Goal: Transaction & Acquisition: Obtain resource

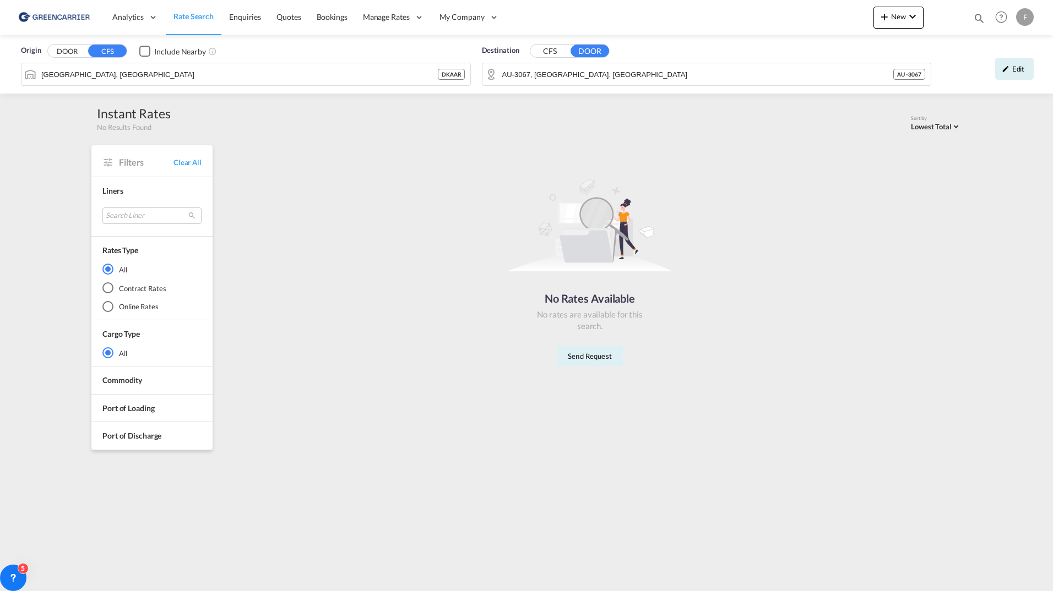
drag, startPoint x: 0, startPoint y: 0, endPoint x: 48, endPoint y: 14, distance: 50.4
click at [48, 14] on img at bounding box center [54, 17] width 74 height 25
click at [199, 16] on span "Rate Search" at bounding box center [193, 16] width 40 height 9
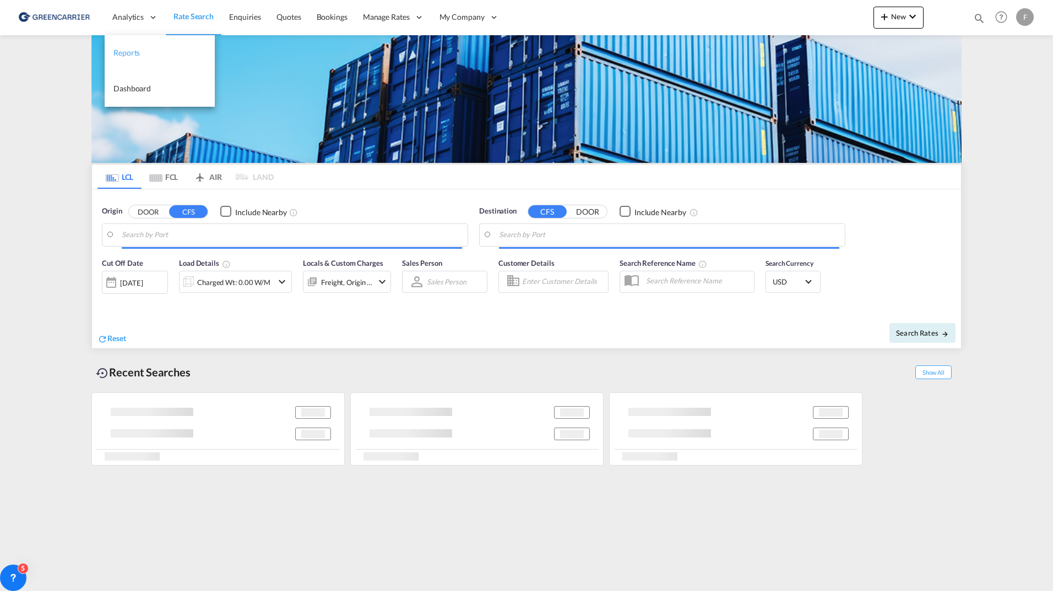
click at [137, 49] on span "Reports" at bounding box center [126, 52] width 26 height 9
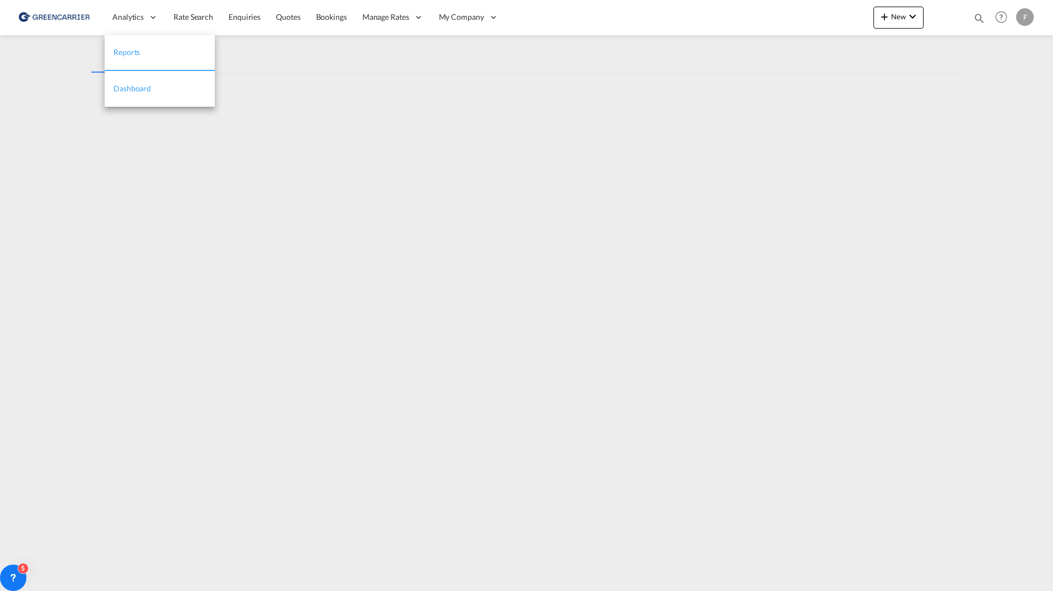
click at [140, 89] on span "Dashboard" at bounding box center [131, 88] width 37 height 9
click at [970, 117] on md-content "Analytics Reports Dashboard Rate Search Enquiries Quotes Bookings" at bounding box center [526, 295] width 1053 height 591
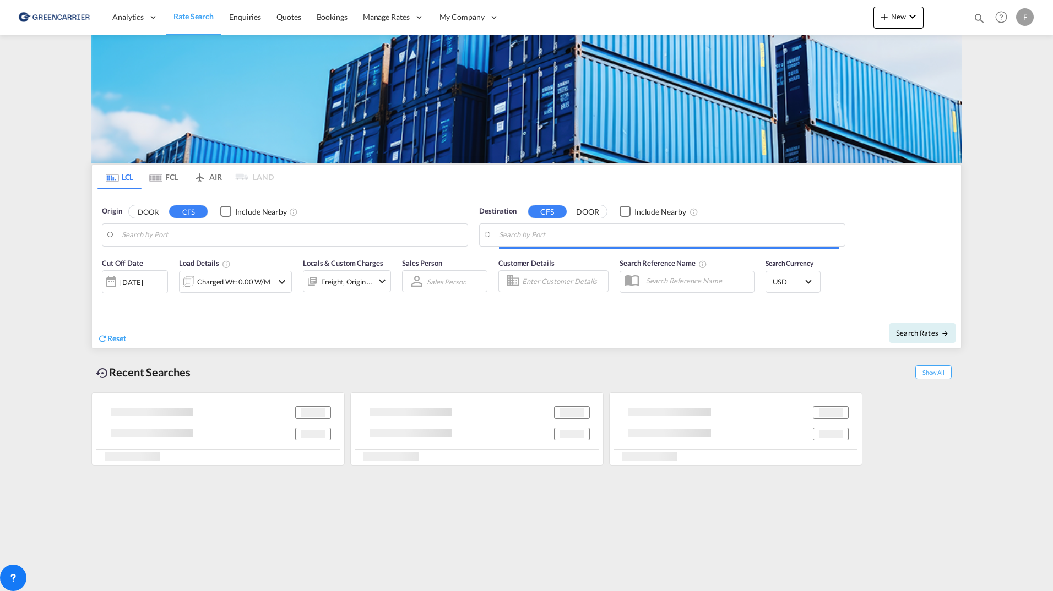
type input "[GEOGRAPHIC_DATA], [GEOGRAPHIC_DATA]"
type input "AU-3067, [GEOGRAPHIC_DATA], [GEOGRAPHIC_DATA]"
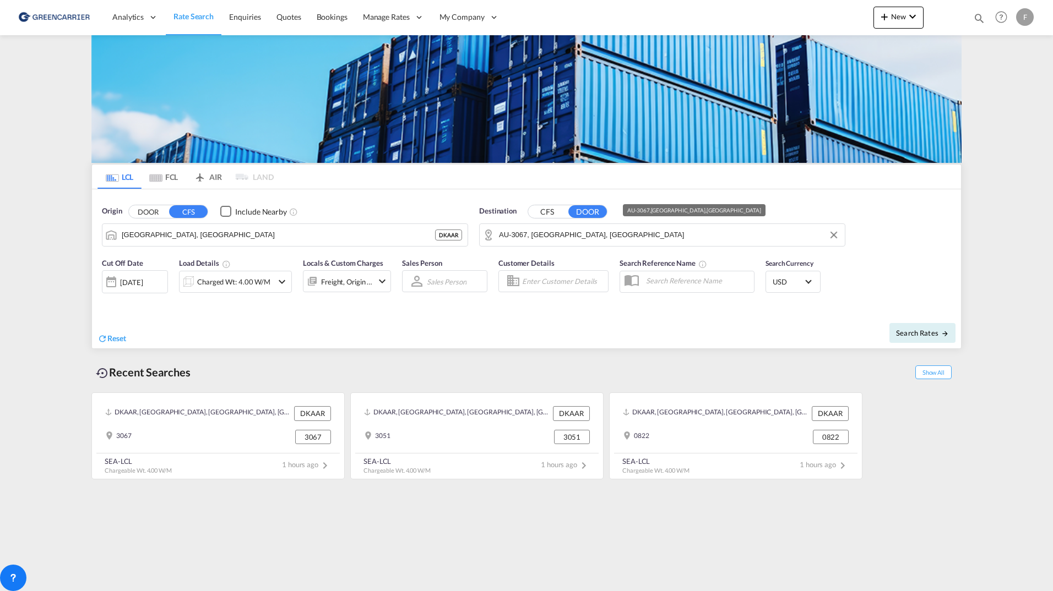
click at [564, 243] on input "AU-3067, [GEOGRAPHIC_DATA], [GEOGRAPHIC_DATA]" at bounding box center [669, 235] width 340 height 17
click at [146, 212] on button "DOOR" at bounding box center [148, 211] width 39 height 13
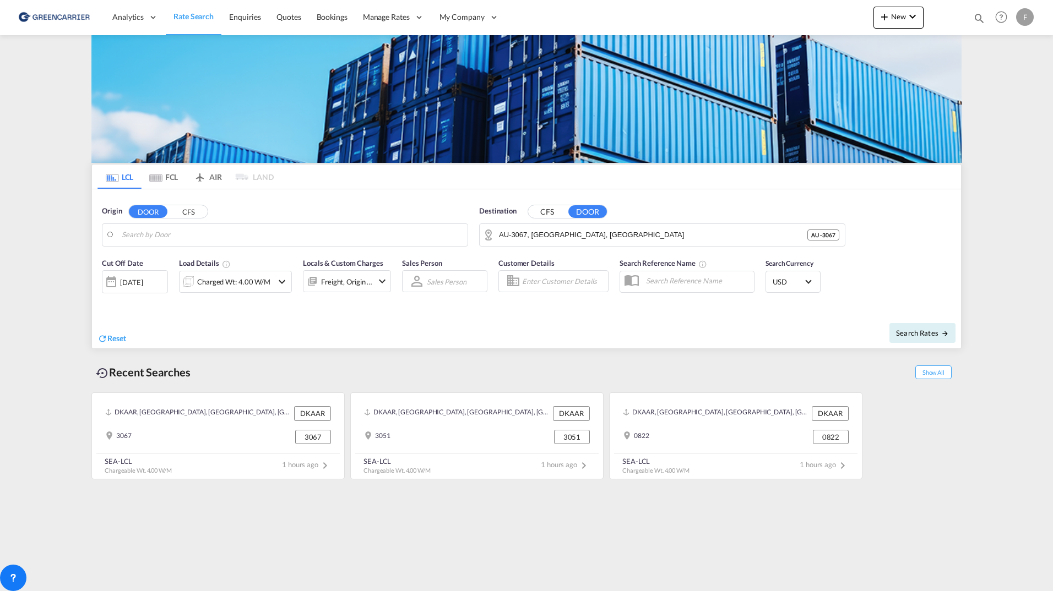
click at [175, 214] on button "CFS" at bounding box center [188, 211] width 39 height 13
click at [175, 245] on md-autocomplete-wrap "Aarhus, DKAAR" at bounding box center [292, 238] width 340 height 22
click at [175, 239] on body "Analytics Reports Dashboard Rate Search Enquiries Quotes Bookings" at bounding box center [526, 295] width 1053 height 591
drag, startPoint x: 175, startPoint y: 239, endPoint x: 161, endPoint y: 239, distance: 13.8
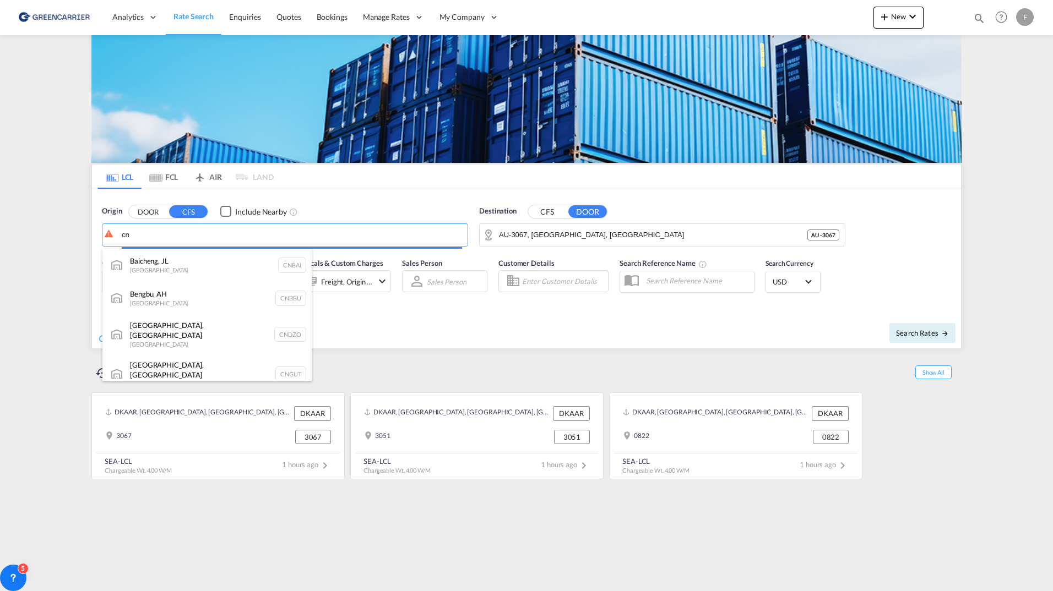
click at [79, 230] on body "Analytics Reports Dashboard Rate Search Enquiries Quotes Bookings" at bounding box center [526, 295] width 1053 height 591
drag, startPoint x: 180, startPoint y: 238, endPoint x: 103, endPoint y: 235, distance: 77.2
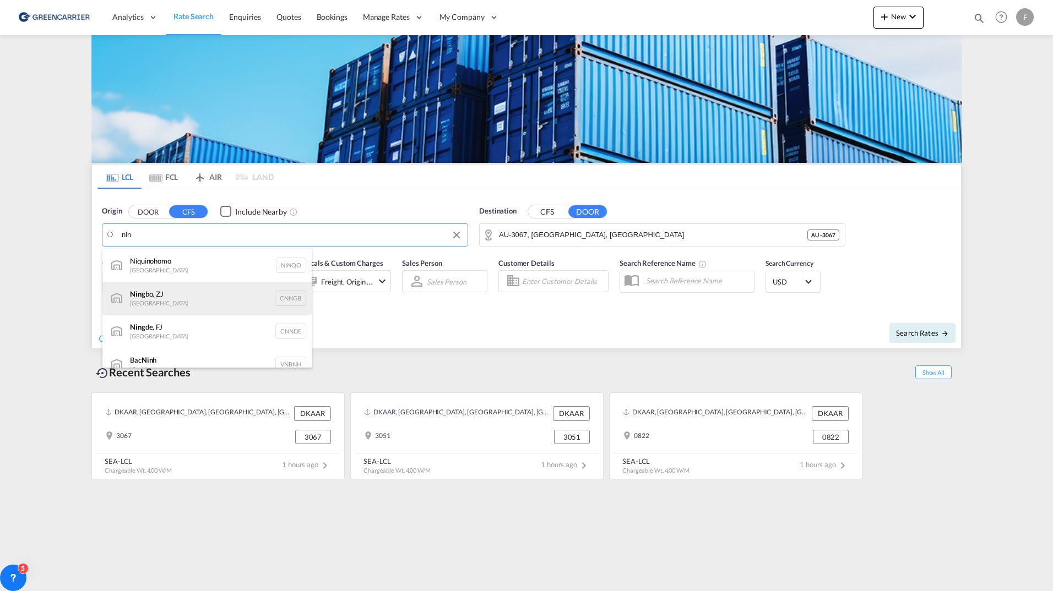
click at [192, 296] on div "Nin gbo, ZJ China CNNGB" at bounding box center [206, 298] width 209 height 33
type input "Ningbo, ZJ, CNNGB"
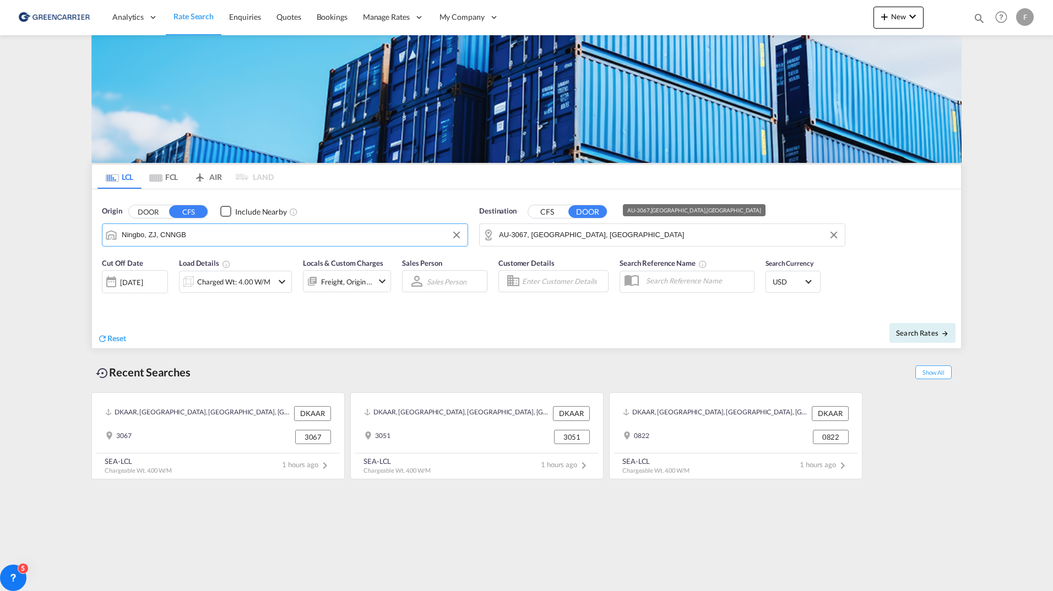
click at [635, 237] on input "AU-3067, [GEOGRAPHIC_DATA], [GEOGRAPHIC_DATA]" at bounding box center [669, 235] width 340 height 17
click at [540, 214] on button "CFS" at bounding box center [547, 211] width 39 height 13
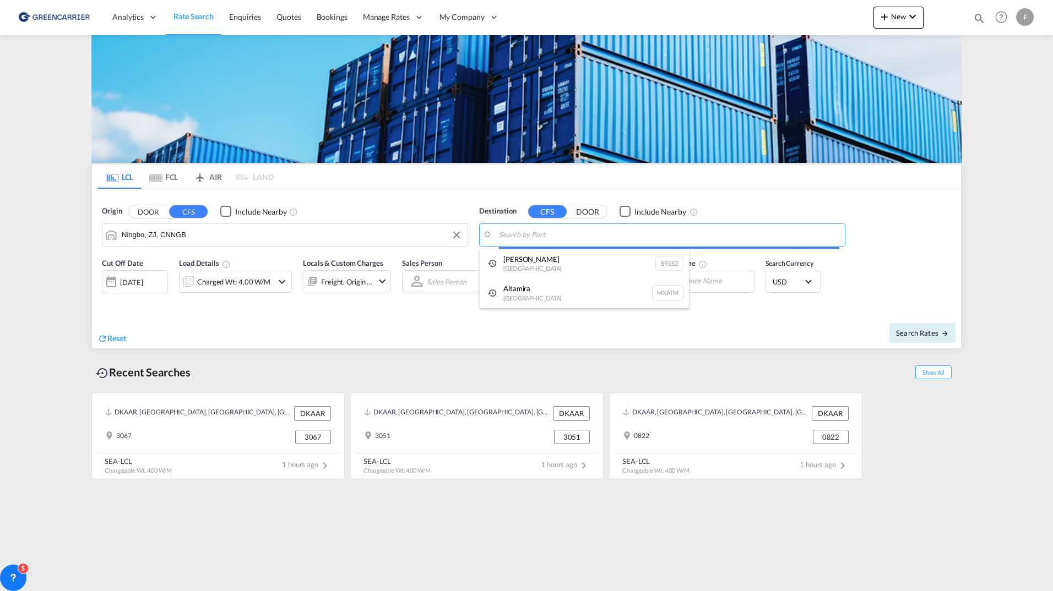
click at [554, 234] on body "Analytics Reports Dashboard Rate Search Enquiries Quotes Bookings" at bounding box center [526, 295] width 1053 height 591
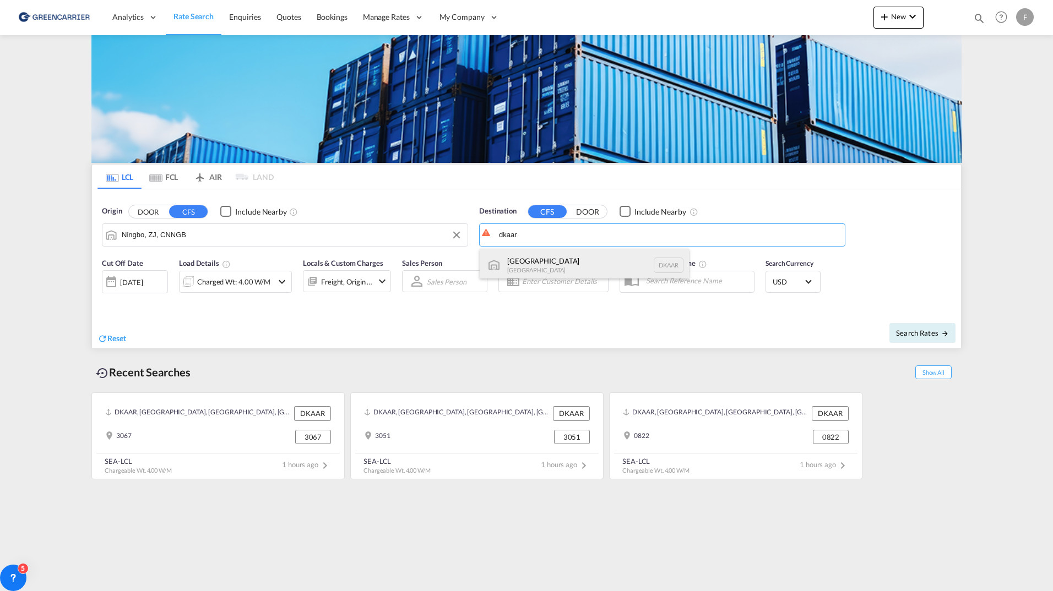
click at [559, 257] on div "Aarhus [GEOGRAPHIC_DATA] [GEOGRAPHIC_DATA]" at bounding box center [584, 265] width 209 height 33
type input "[GEOGRAPHIC_DATA], [GEOGRAPHIC_DATA]"
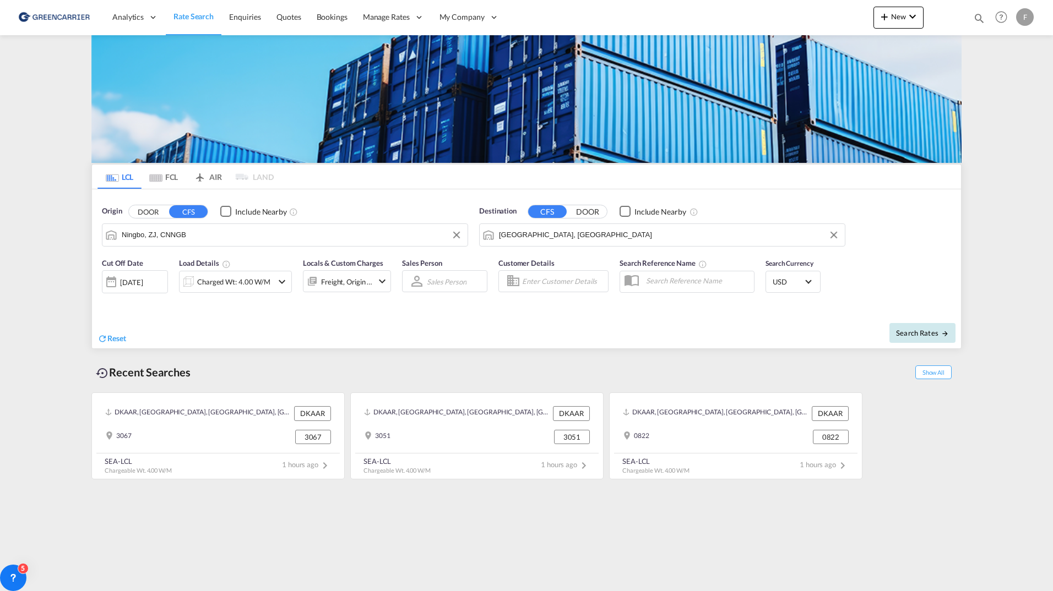
click at [942, 334] on md-icon "icon-arrow-right" at bounding box center [945, 334] width 8 height 8
type input "CNNGB to DKAAR / [DATE]"
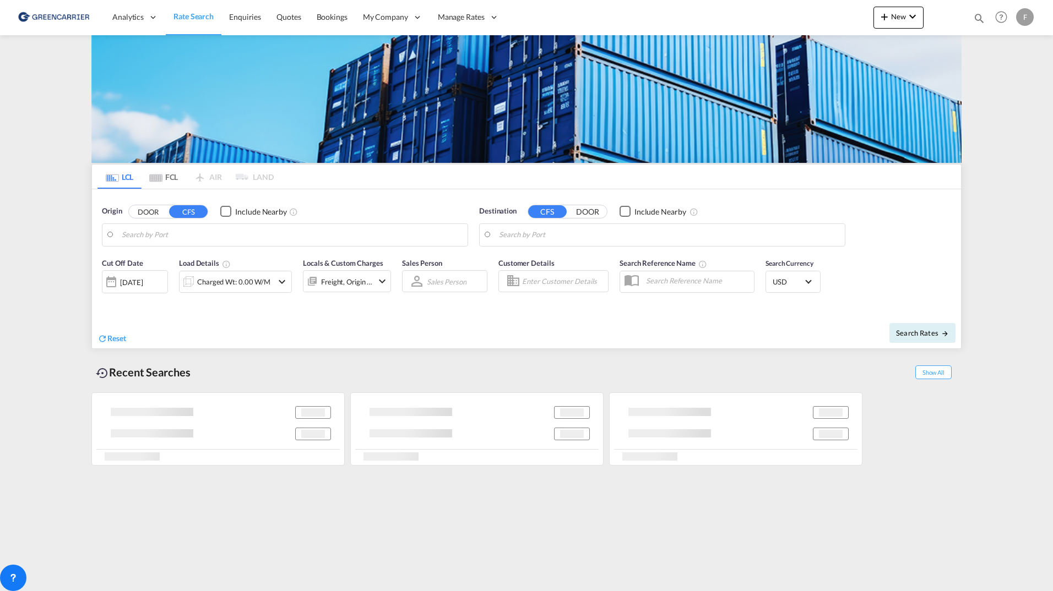
type input "[GEOGRAPHIC_DATA], HKHKG"
type input "DK-4532, Butterup-Tuse, Gammel Hagested, Gislinge, Hagested, Kundby, Lammefjord…"
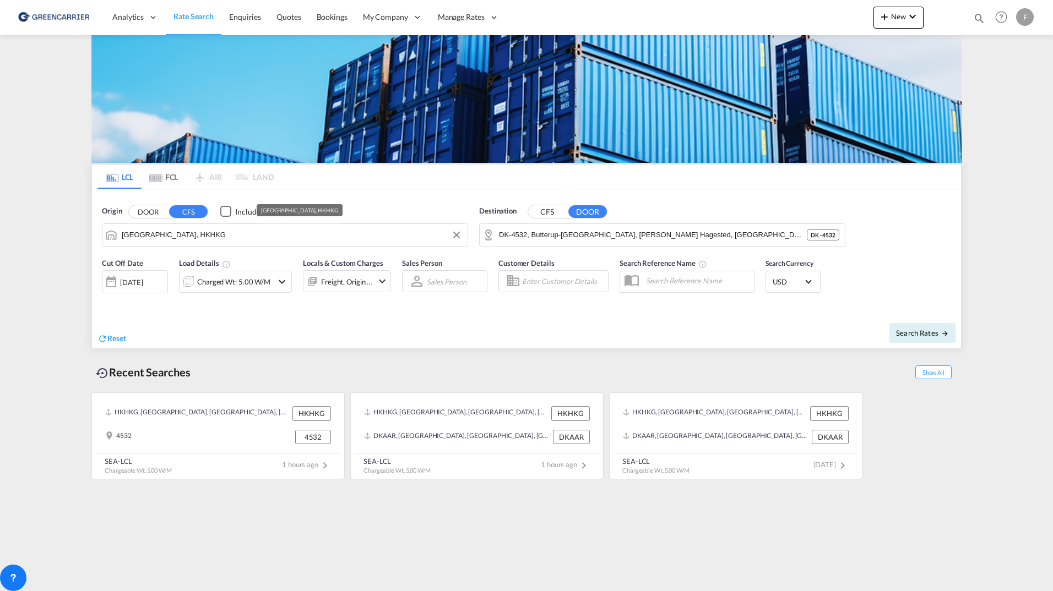
click at [210, 235] on input "Hong Kong, HKHKG" at bounding box center [292, 235] width 340 height 17
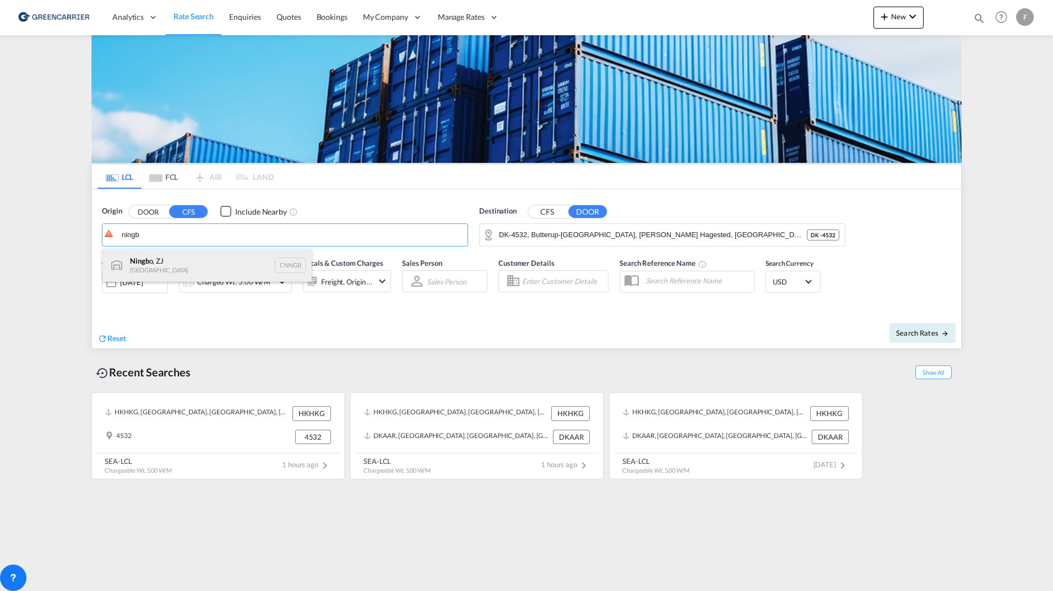
click at [175, 262] on div "Ningb o, ZJ China CNNGB" at bounding box center [206, 265] width 209 height 33
type input "Ningbo, ZJ, CNNGB"
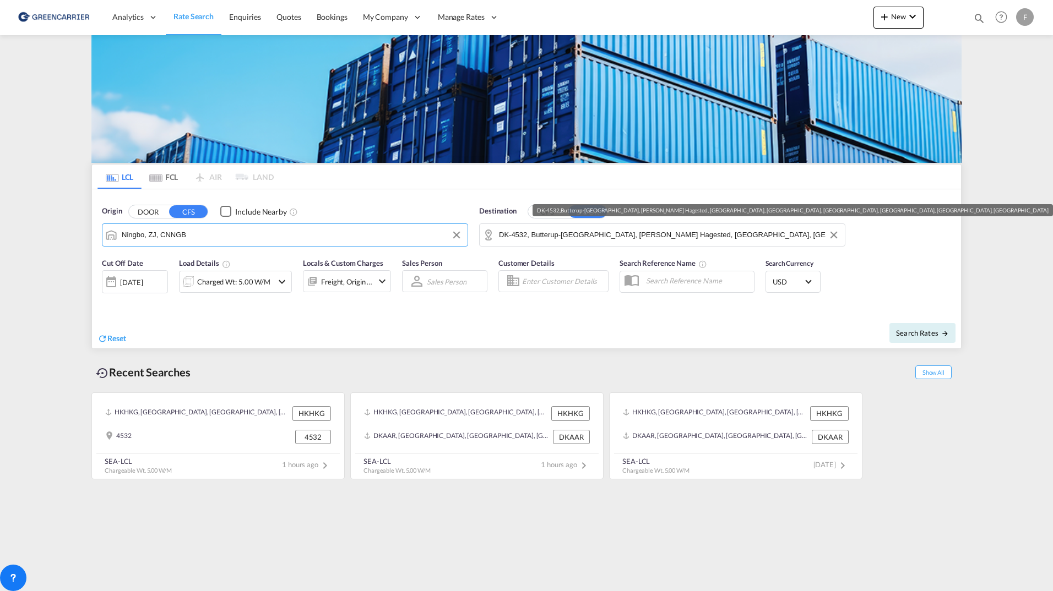
click at [587, 243] on md-autocomplete-wrap "DK-4532, Butterup-Tuse, Gammel Hagested, Gislinge, Hagested, Kundby, Lammefjord…" at bounding box center [669, 238] width 340 height 22
click at [587, 239] on input "DK-4532, Butterup-Tuse, Gammel Hagested, Gislinge, Hagested, Kundby, Lammefjord…" at bounding box center [669, 235] width 340 height 17
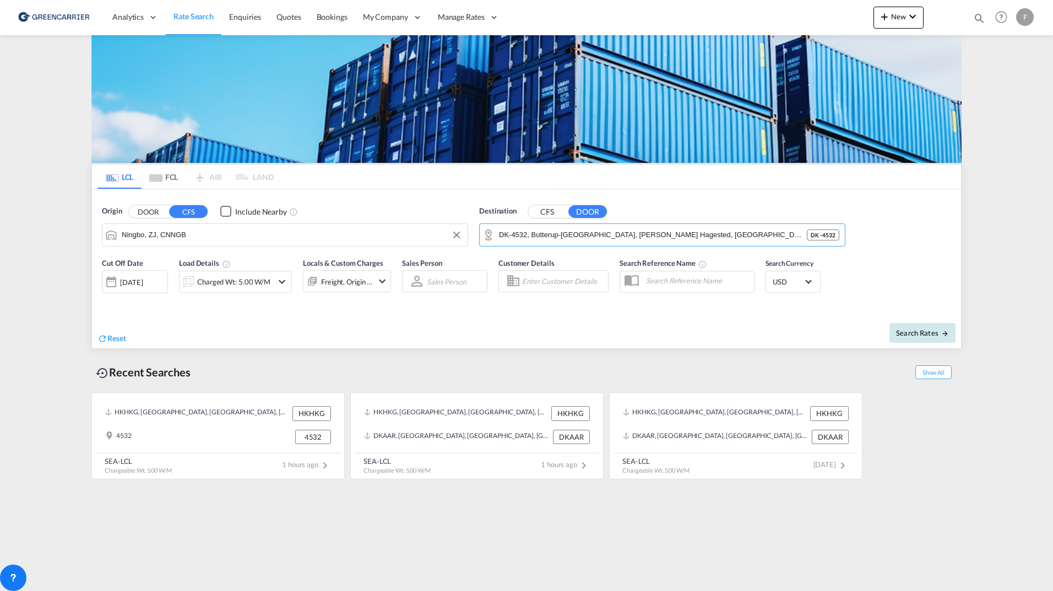
click at [914, 334] on span "Search Rates" at bounding box center [922, 333] width 53 height 9
type input "CNNGB to 4532 / 1 Sep 2025"
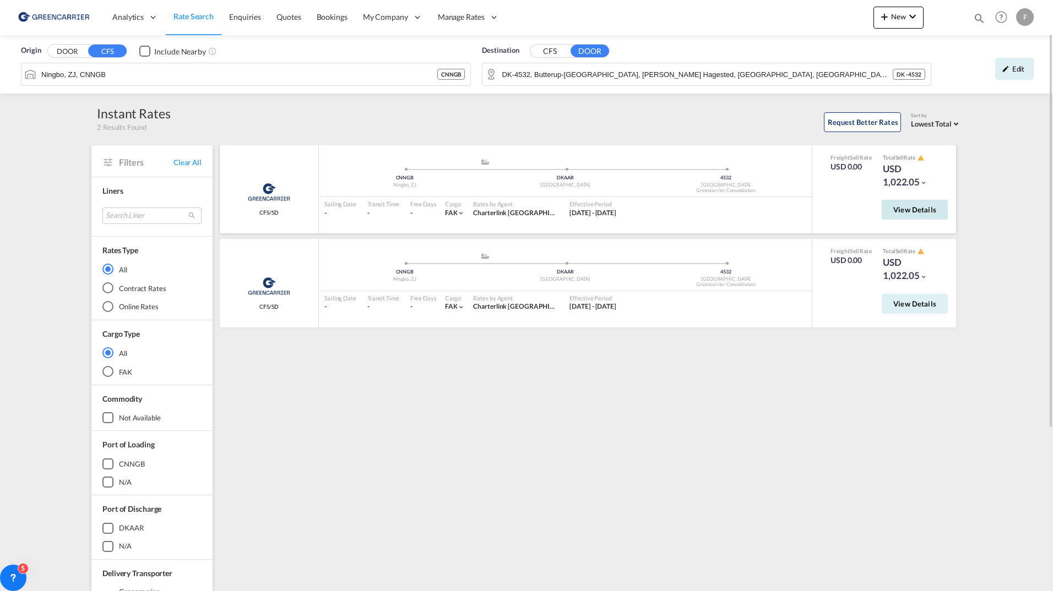
click at [903, 213] on span "View Details" at bounding box center [914, 209] width 43 height 9
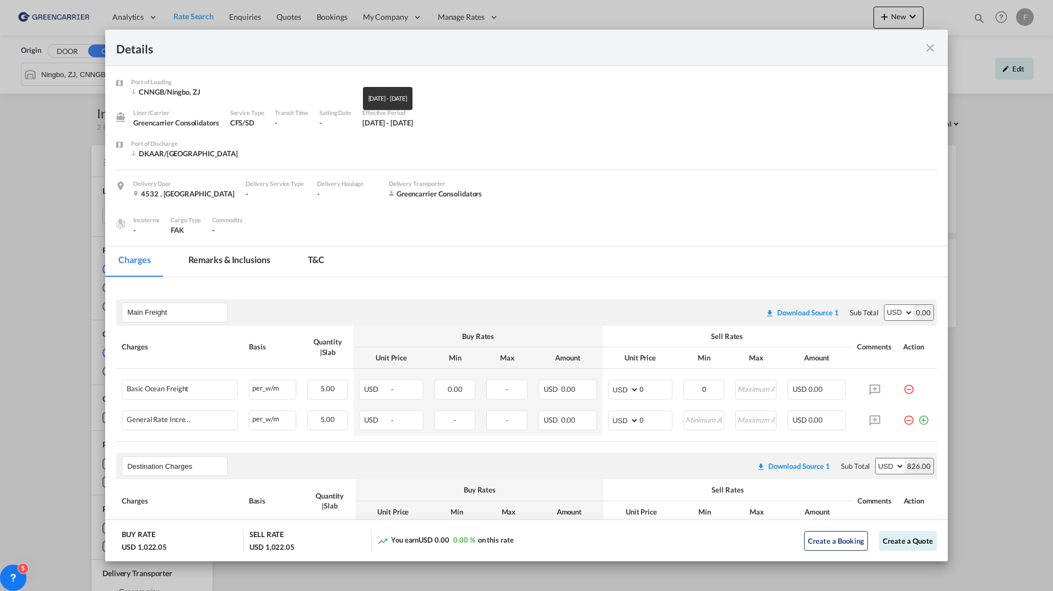
drag, startPoint x: 373, startPoint y: 126, endPoint x: 435, endPoint y: 123, distance: 62.3
click at [413, 123] on div "1 Aug 2025 - 30 Sep 2025" at bounding box center [387, 123] width 51 height 10
drag, startPoint x: 435, startPoint y: 123, endPoint x: 387, endPoint y: 124, distance: 47.9
click at [387, 124] on div "1 Aug 2025 - 30 Sep 2025" at bounding box center [387, 123] width 51 height 10
click at [372, 165] on div "Port of Discharge DKAAR/Aarhus" at bounding box center [533, 154] width 805 height 31
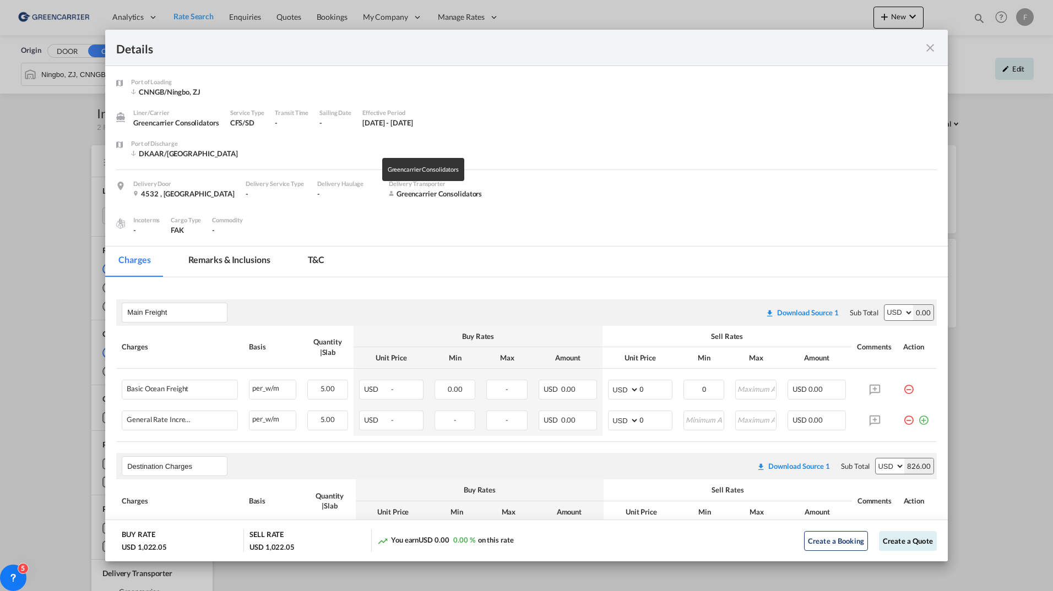
click at [543, 199] on div "Delivery Door 4532 , Denmark Delivery Service Type - Delivery Haulage - Deliver…" at bounding box center [534, 194] width 803 height 31
click at [927, 53] on md-icon "icon-close fg-AAA8AD m-0 cursor" at bounding box center [929, 47] width 13 height 13
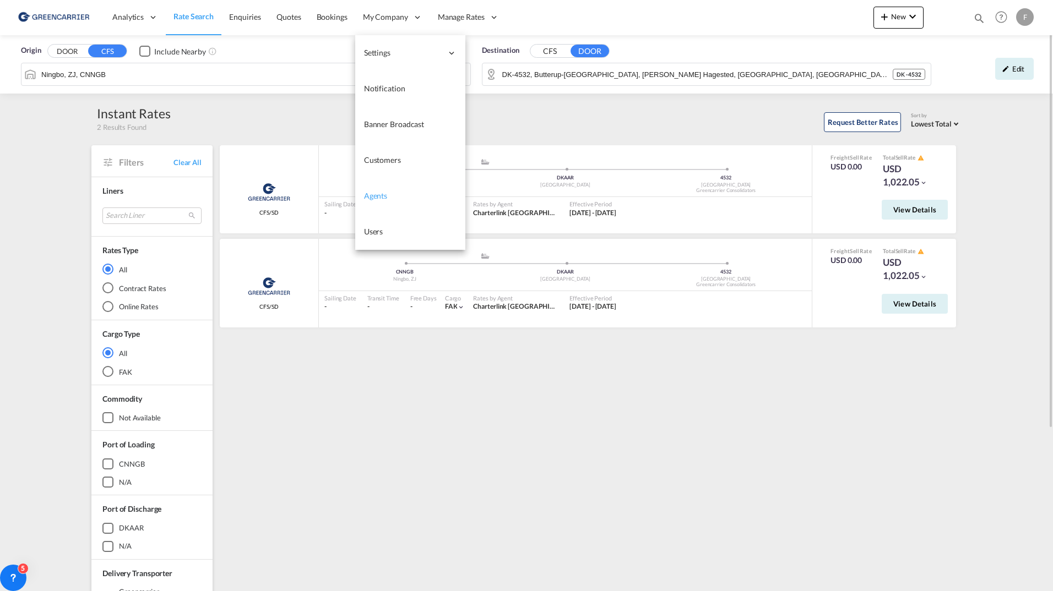
click at [377, 192] on span "Agents" at bounding box center [375, 195] width 23 height 9
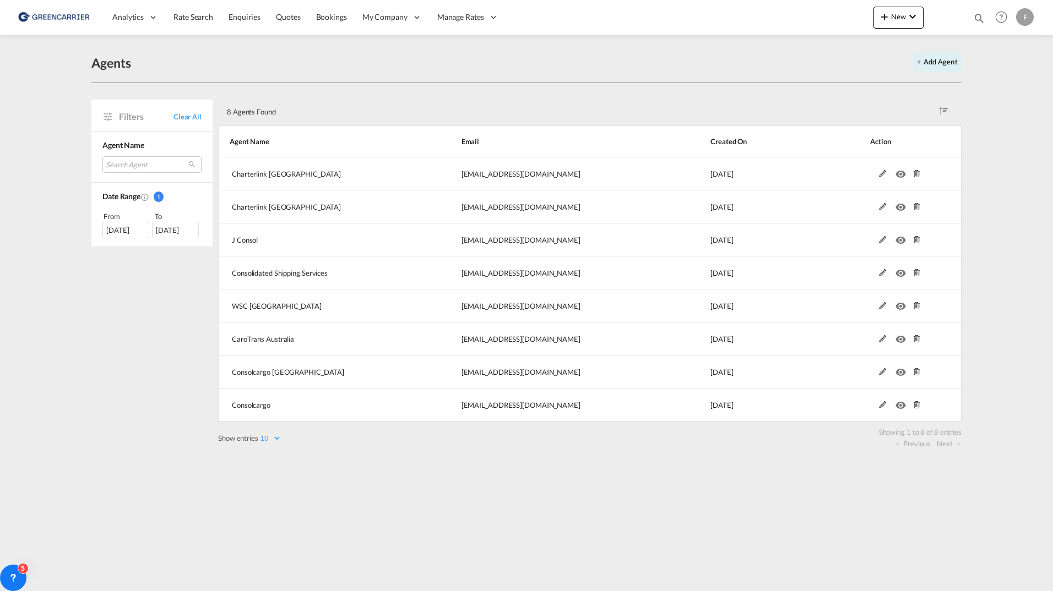
click at [150, 356] on div "Filters Clear All Agent Name Search Agent consolcargo filippehrsson1@gmail.com …" at bounding box center [154, 271] width 127 height 355
click at [174, 362] on div "Filters Clear All Agent Name Search Agent consolcargo filippehrsson1@gmail.com …" at bounding box center [154, 271] width 127 height 355
click at [415, 59] on div "+ Add Agent" at bounding box center [545, 62] width 831 height 20
click at [17, 136] on md-content "Analytics Reports Dashboard Rate Search Enquiries Quotes Bookings" at bounding box center [526, 295] width 1053 height 591
click at [199, 12] on span "Rate Search" at bounding box center [193, 17] width 40 height 11
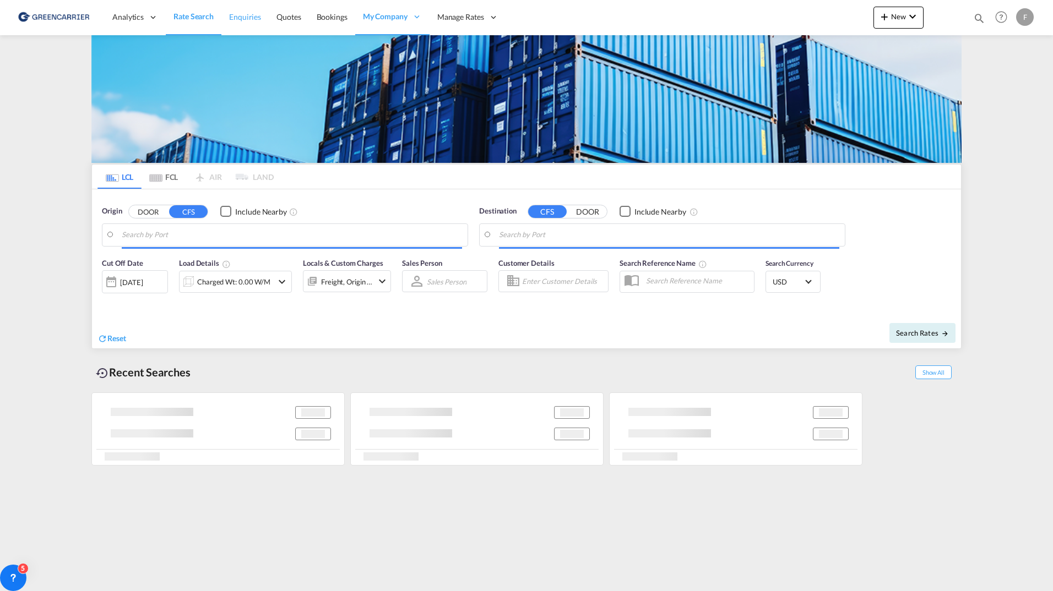
click at [239, 15] on span "Enquiries" at bounding box center [245, 16] width 32 height 9
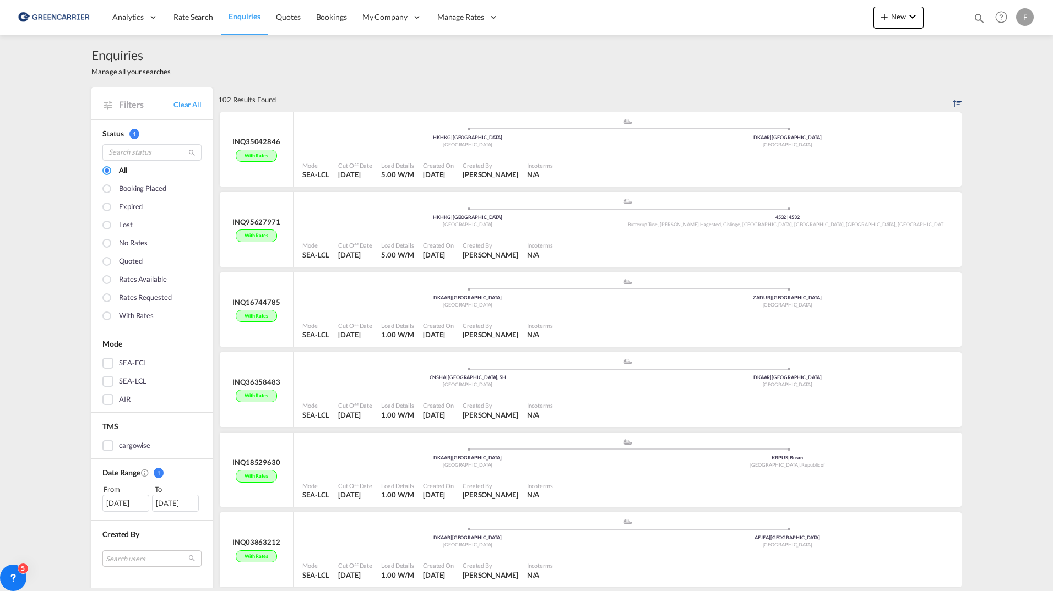
click at [297, 68] on div "Enquiries Manage all your searches" at bounding box center [526, 61] width 870 height 52
click at [197, 31] on link "Rate Search" at bounding box center [193, 17] width 55 height 36
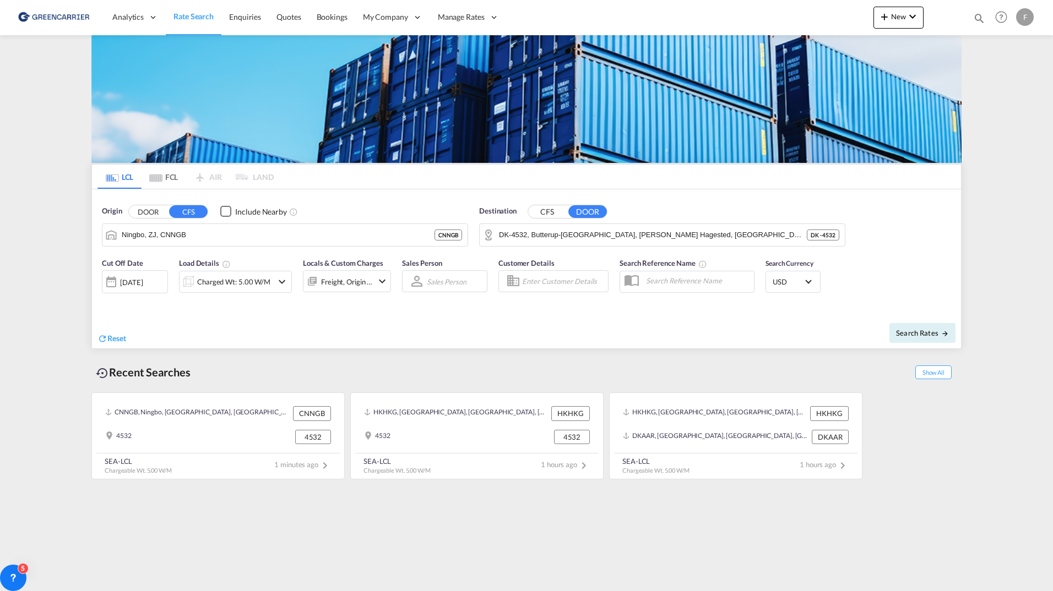
click at [160, 217] on button "DOOR" at bounding box center [148, 211] width 39 height 13
click at [159, 232] on body "Analytics Reports Dashboard Rate Search Enquiries Quotes Bookings" at bounding box center [526, 295] width 1053 height 591
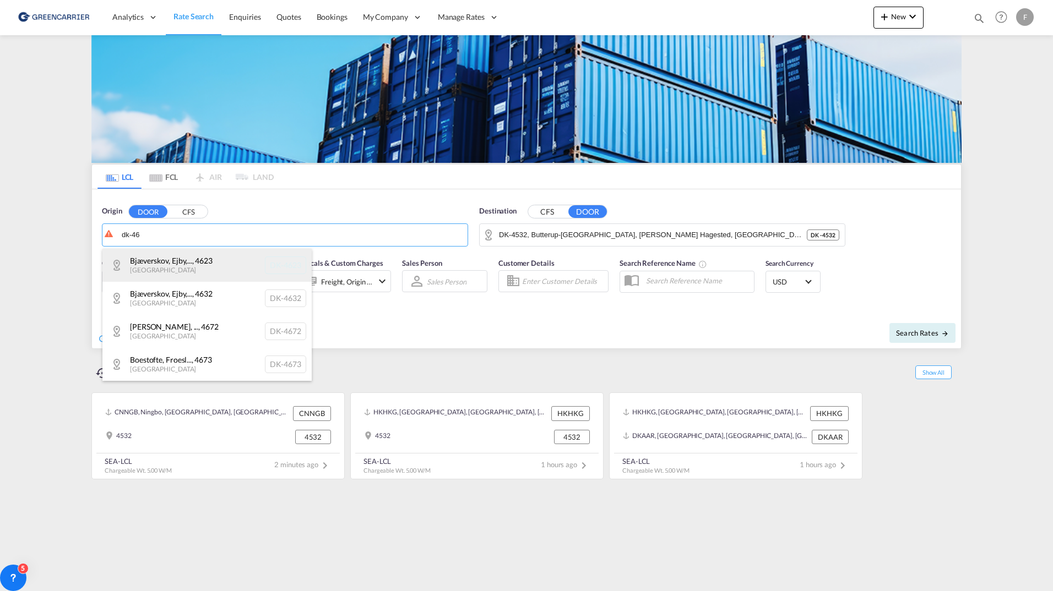
click at [165, 266] on div "Bjæverskov, Ejby,... , 4623 Denmark DK-4623" at bounding box center [206, 265] width 209 height 33
type input "DK-4623, Bjæverskov, Ejby, Hoejelse, Jersie, Kirke Skensved, Lille Ladager, Lil…"
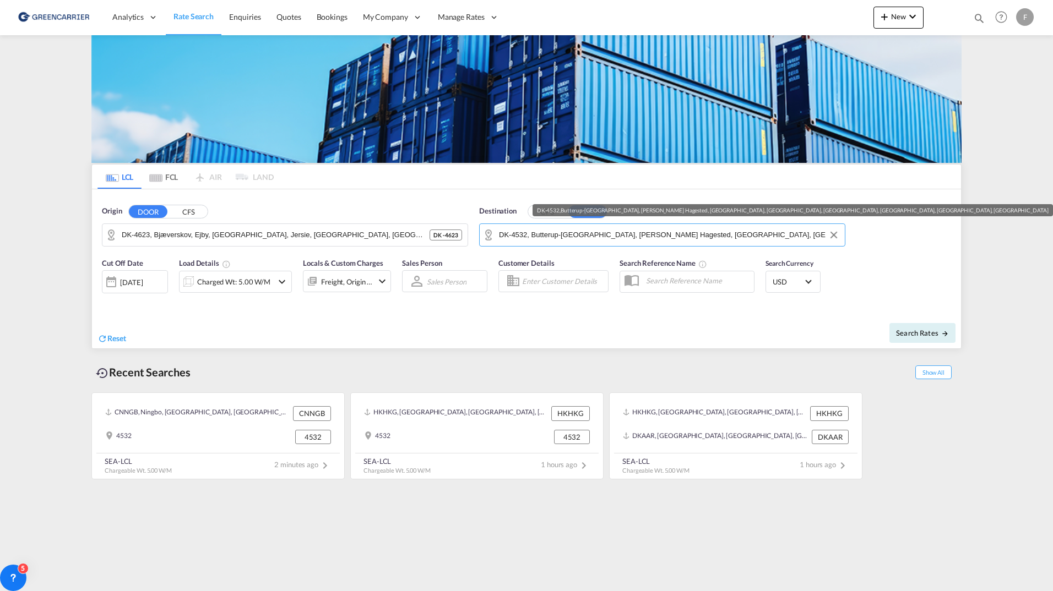
click at [639, 238] on input "DK-4532, Butterup-Tuse, Gammel Hagested, Gislinge, Hagested, Kundby, Lammefjord…" at bounding box center [669, 235] width 340 height 17
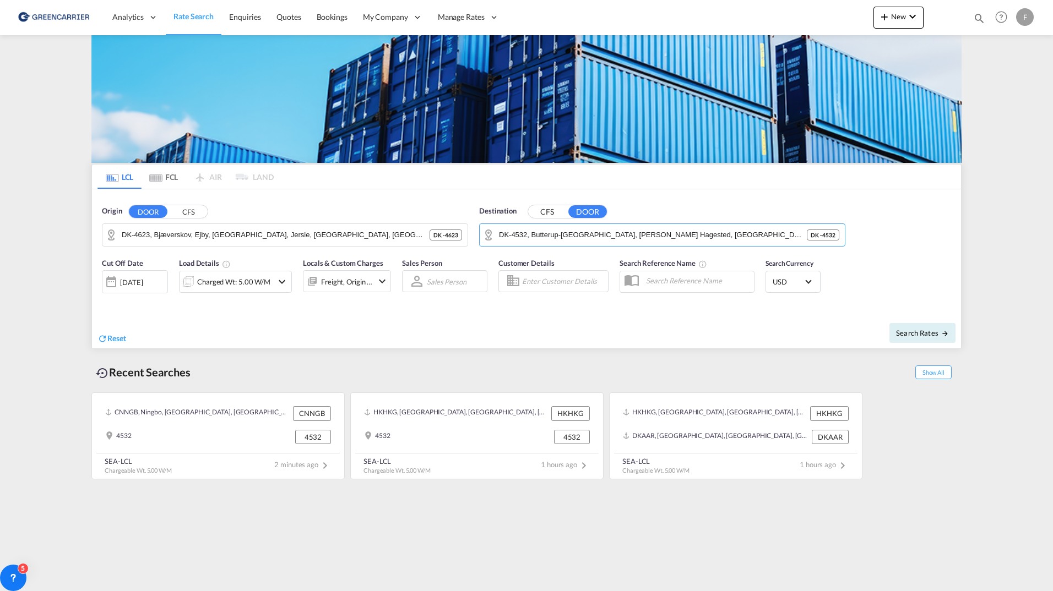
click at [542, 211] on button "CFS" at bounding box center [547, 211] width 39 height 13
click at [553, 236] on body "Analytics Reports Dashboard Rate Search Enquiries Quotes Bookings" at bounding box center [526, 295] width 1053 height 591
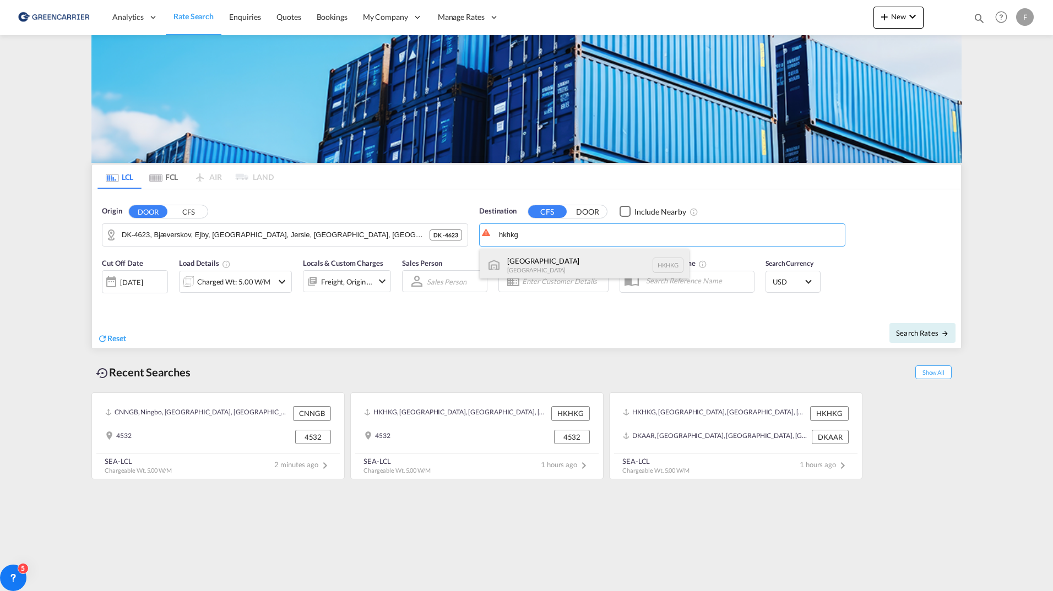
click at [570, 260] on div "Hong Kong Hong Kong HKHKG" at bounding box center [584, 265] width 209 height 33
type input "Hong Kong, HKHKG"
click at [914, 335] on span "Search Rates" at bounding box center [922, 333] width 53 height 9
type input "4623 to HKHKG / 1 Sep 2025"
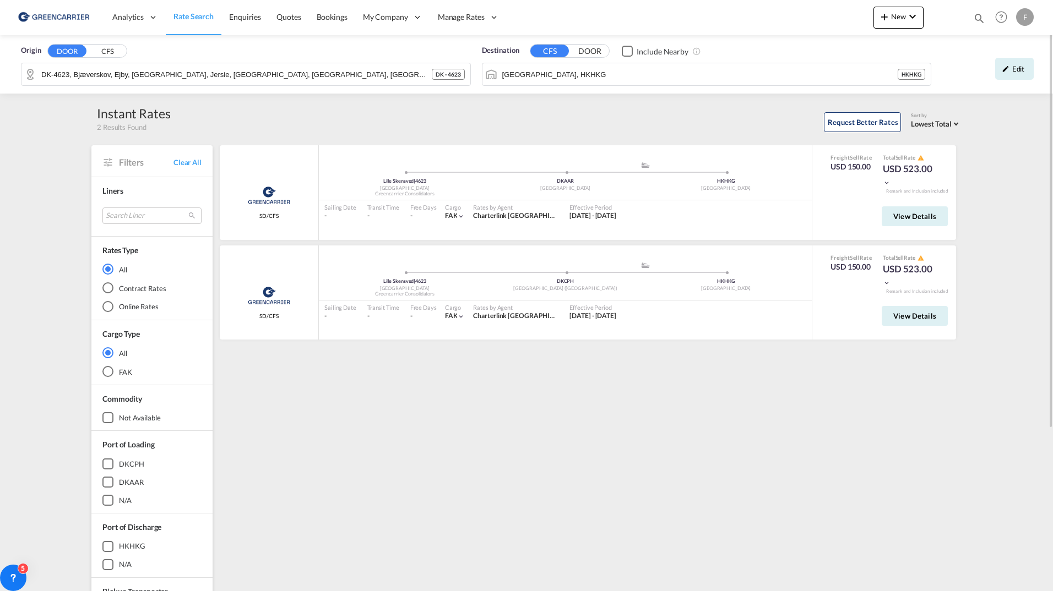
click at [582, 461] on div "Greencarrier Consolidators SD/CFS added by you Lille Skensved | 4623 Denmark Gr…" at bounding box center [589, 475] width 743 height 661
click at [519, 216] on span "Charterlink Hong Kong" at bounding box center [524, 215] width 103 height 8
drag, startPoint x: 519, startPoint y: 216, endPoint x: 573, endPoint y: 458, distance: 247.6
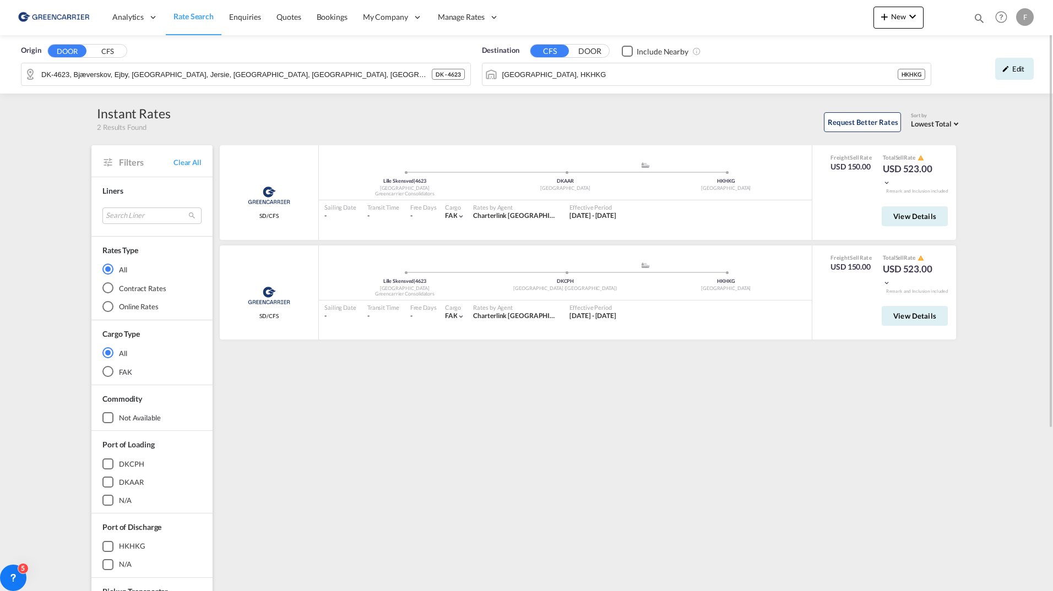
click at [573, 458] on div "Greencarrier Consolidators SD/CFS added by you Lille Skensved | 4623 Denmark Gr…" at bounding box center [589, 475] width 743 height 661
click at [576, 475] on div "Greencarrier Consolidators SD/CFS added by you Lille Skensved | 4623 Denmark Gr…" at bounding box center [589, 475] width 743 height 661
click at [909, 214] on span "View Details" at bounding box center [914, 216] width 43 height 9
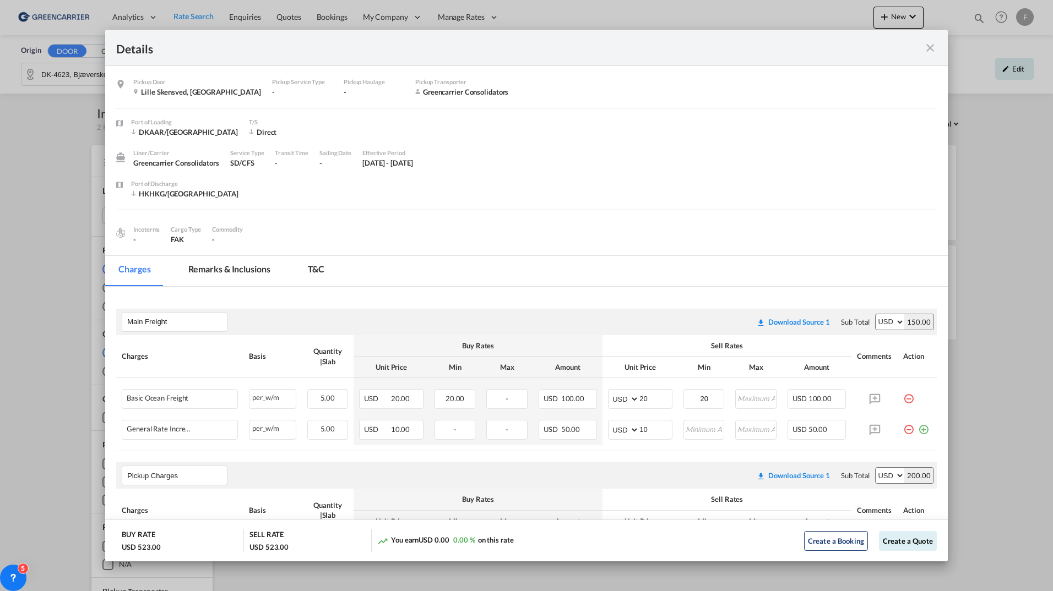
click at [934, 45] on md-icon "icon-close fg-AAA8AD m-0 cursor" at bounding box center [929, 47] width 13 height 13
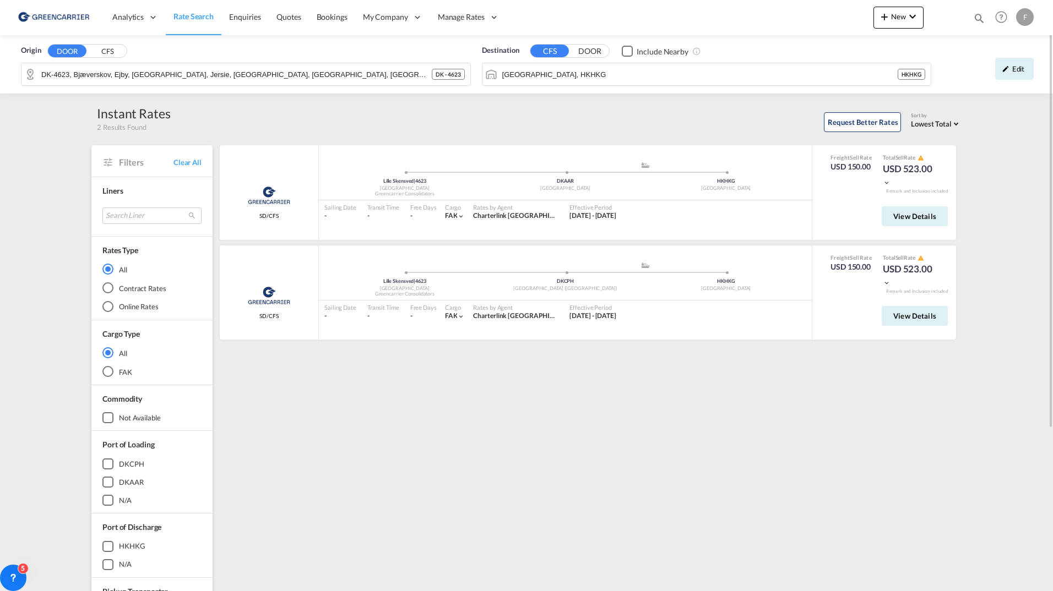
click at [543, 449] on div "Greencarrier Consolidators SD/CFS added by you Lille Skensved | 4623 Denmark Gr…" at bounding box center [589, 475] width 743 height 661
click at [384, 127] on div "Request Better Rates Sort by Lowest Total Lowest Freight Lowest Total Fastest T…" at bounding box center [566, 120] width 791 height 23
click at [936, 221] on button "View Details" at bounding box center [914, 216] width 66 height 20
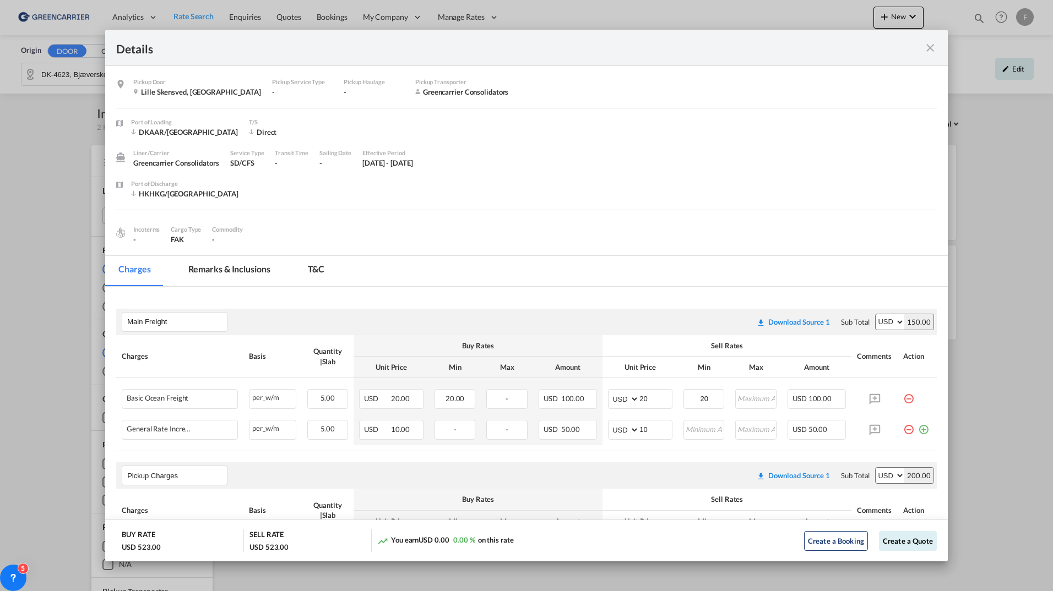
click at [53, 273] on div "Details Pickup Door Lille Skensved, Denmark Pickup Service Type - Pickup Haulag…" at bounding box center [526, 295] width 1053 height 591
click at [923, 50] on md-icon "icon-close fg-AAA8AD m-0 cursor" at bounding box center [929, 47] width 13 height 13
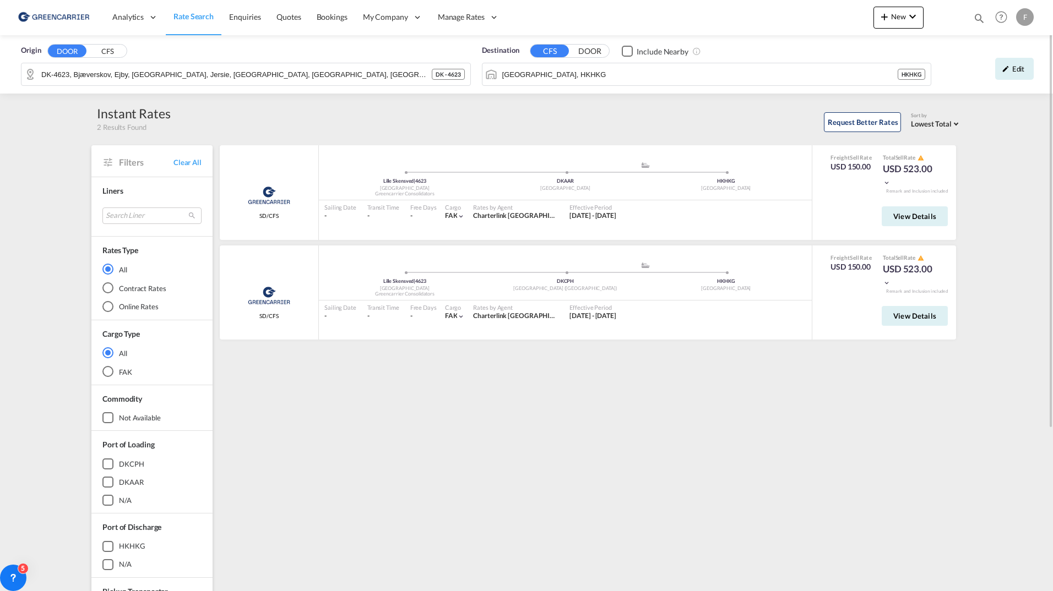
click at [344, 130] on div "Request Better Rates Sort by Lowest Total Lowest Freight Lowest Total Fastest T…" at bounding box center [566, 120] width 791 height 23
